Goal: Information Seeking & Learning: Find specific fact

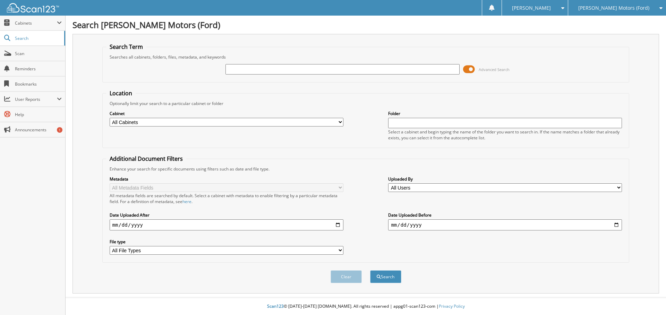
click at [640, 6] on span "[PERSON_NAME] Motors (Ford)" at bounding box center [613, 8] width 71 height 4
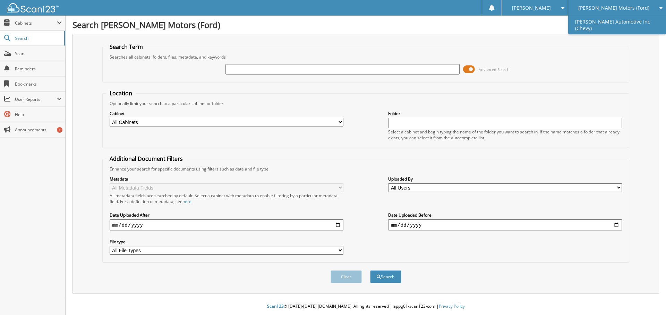
click at [611, 23] on link "[PERSON_NAME] Automotive Inc (Chevy)" at bounding box center [617, 25] width 98 height 19
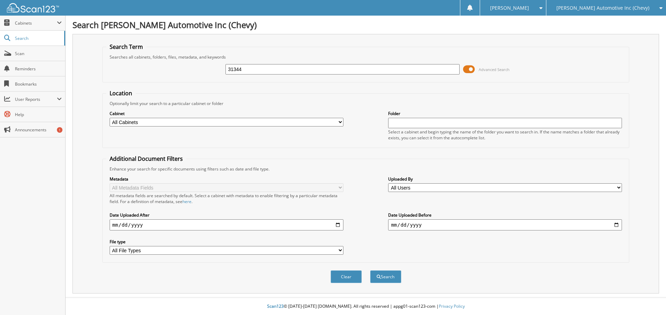
type input "31344"
click at [370, 271] on button "Search" at bounding box center [385, 277] width 31 height 13
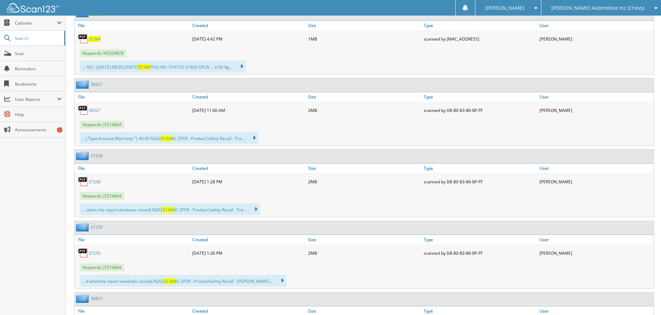
scroll to position [347, 0]
click at [94, 36] on span "31344" at bounding box center [94, 38] width 12 height 6
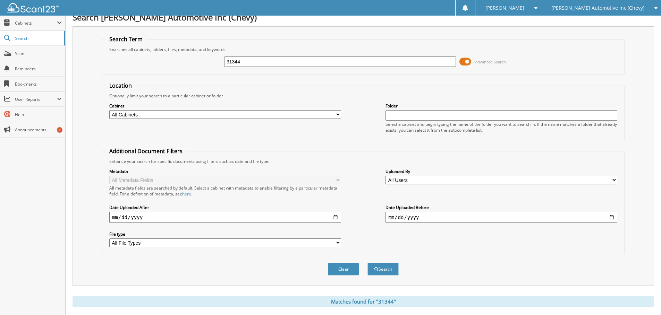
scroll to position [0, 0]
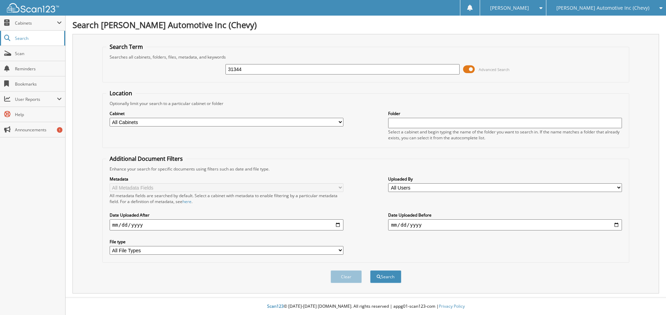
click at [26, 40] on span "Search" at bounding box center [38, 38] width 46 height 6
click at [36, 9] on img at bounding box center [33, 7] width 52 height 9
type input "y"
type input "16587"
click at [370, 271] on button "Search" at bounding box center [385, 277] width 31 height 13
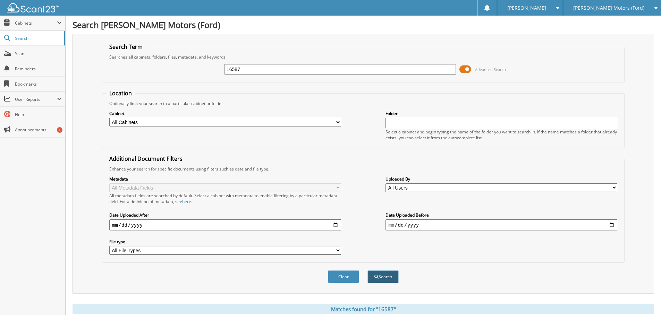
click at [377, 276] on span "submit" at bounding box center [376, 277] width 4 height 4
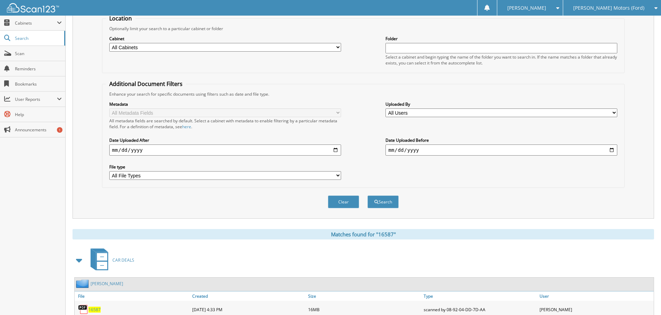
scroll to position [243, 0]
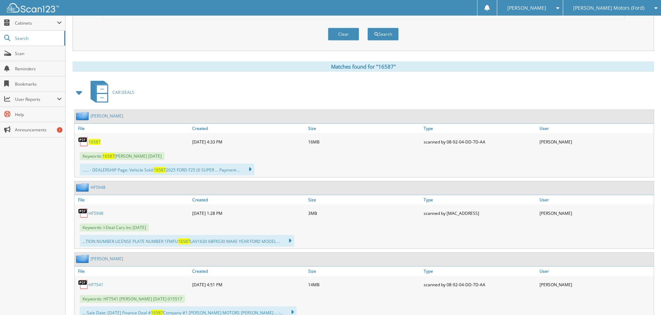
click at [96, 143] on span "16587" at bounding box center [94, 142] width 12 height 6
click at [18, 40] on span "Search" at bounding box center [38, 38] width 46 height 6
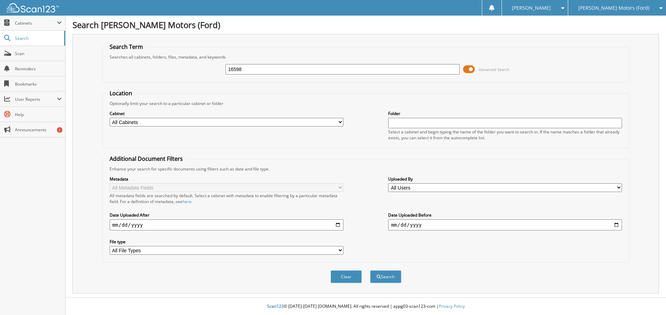
type input "16598"
click at [370, 271] on button "Search" at bounding box center [385, 277] width 31 height 13
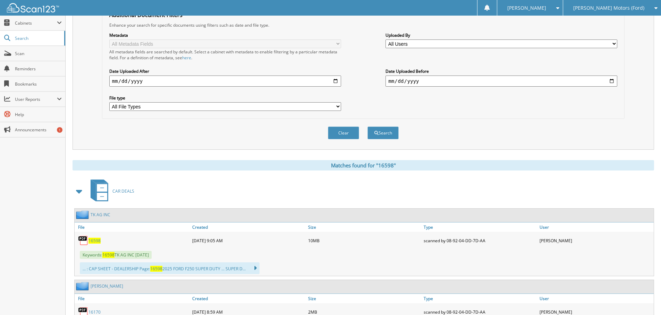
scroll to position [243, 0]
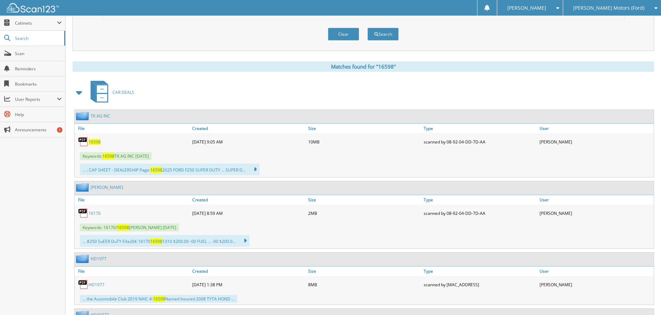
click at [98, 144] on span "16598" at bounding box center [94, 142] width 12 height 6
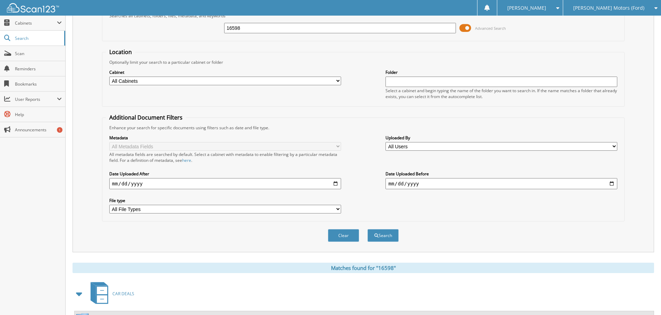
scroll to position [0, 0]
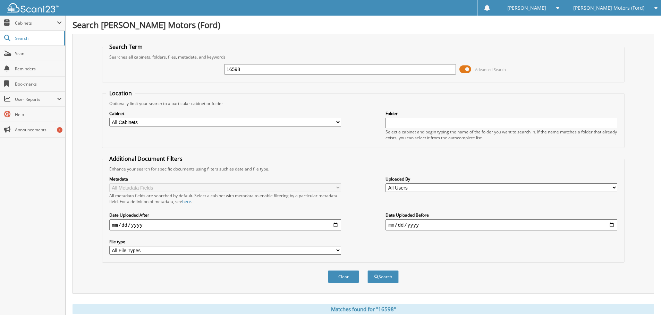
click at [244, 71] on input "16598" at bounding box center [340, 69] width 232 height 10
type input "rubio, nestor"
click at [367, 271] on button "Search" at bounding box center [382, 277] width 31 height 13
click at [258, 70] on input "[PERSON_NAME]" at bounding box center [340, 69] width 232 height 10
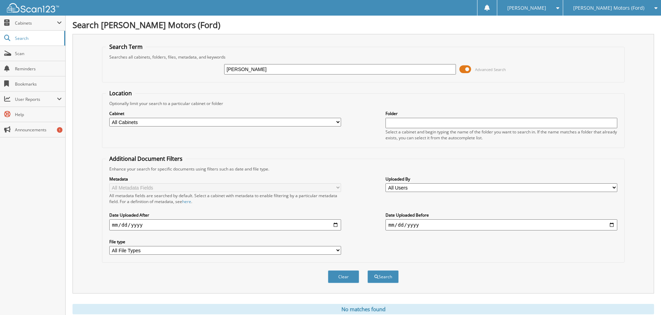
click at [258, 70] on input "[PERSON_NAME]" at bounding box center [340, 69] width 232 height 10
type input "[PERSON_NAME]"
click at [367, 271] on button "Search" at bounding box center [382, 277] width 31 height 13
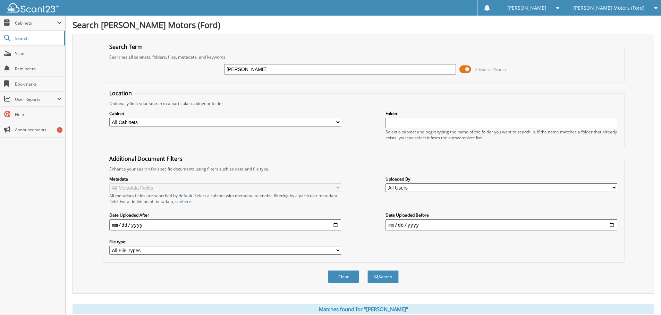
click at [260, 70] on input "nestor rubio" at bounding box center [340, 69] width 232 height 10
type input "[PERSON_NAME]"
click at [367, 271] on button "Search" at bounding box center [382, 277] width 31 height 13
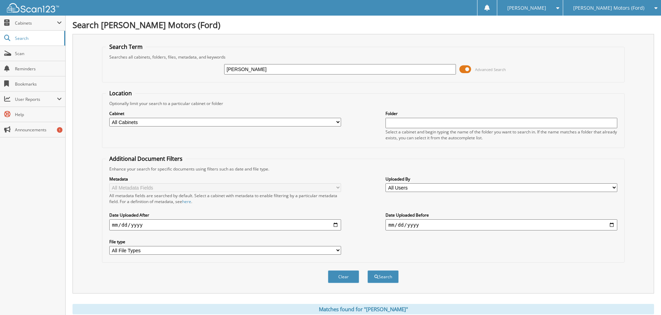
type input "[PERSON_NAME]"
click at [367, 271] on button "Search" at bounding box center [382, 277] width 31 height 13
drag, startPoint x: 239, startPoint y: 68, endPoint x: 211, endPoint y: 70, distance: 27.9
click at [211, 70] on div "[PERSON_NAME] Advanced Search" at bounding box center [363, 69] width 515 height 19
type input "[PERSON_NAME]"
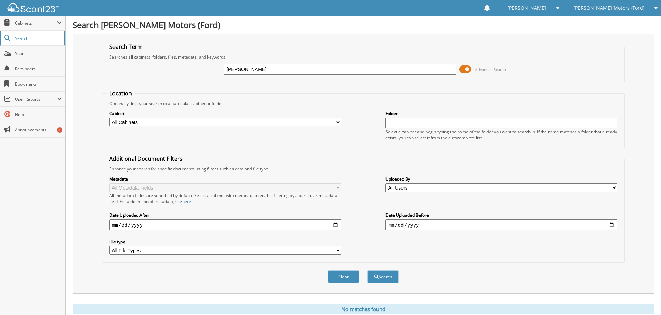
click at [17, 41] on span "Search" at bounding box center [38, 38] width 46 height 6
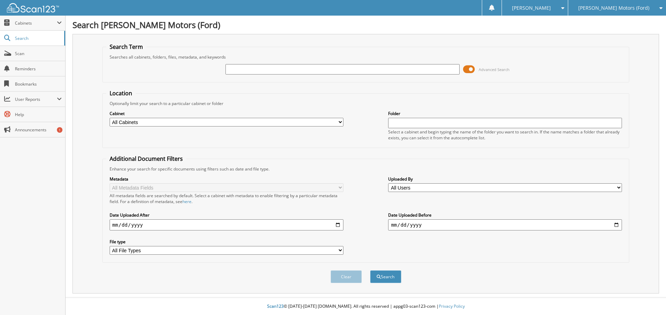
click at [26, 10] on img at bounding box center [33, 7] width 52 height 9
type input "24419"
click at [370, 271] on button "Search" at bounding box center [385, 277] width 31 height 13
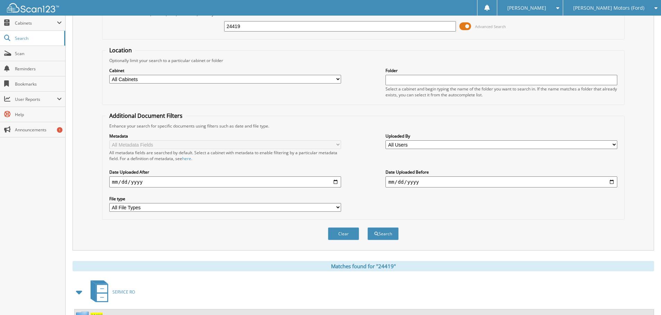
scroll to position [192, 0]
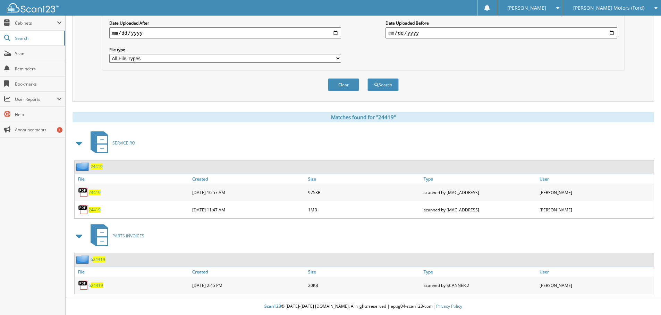
click at [98, 163] on div "24419" at bounding box center [89, 166] width 28 height 9
click at [96, 166] on span "24419" at bounding box center [97, 167] width 12 height 6
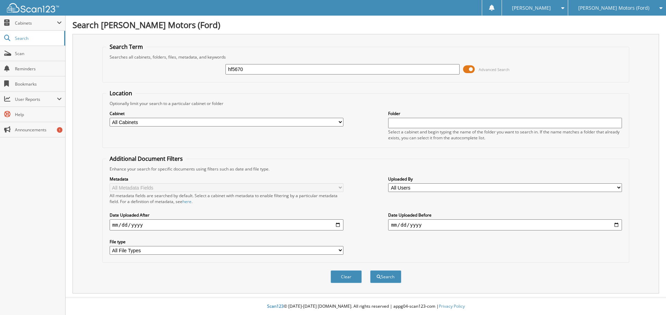
type input "hf5670"
click at [370, 271] on button "Search" at bounding box center [385, 277] width 31 height 13
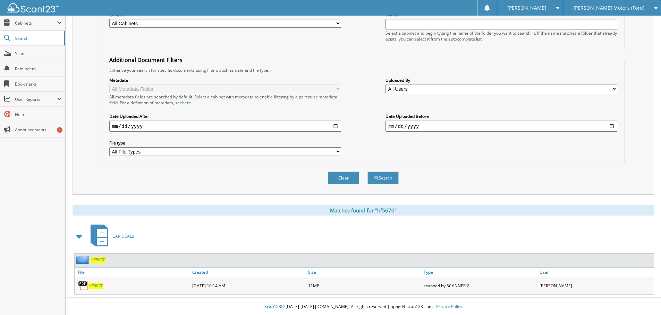
scroll to position [100, 0]
click at [93, 260] on span "HF5670" at bounding box center [98, 260] width 15 height 6
